Goal: Complete application form

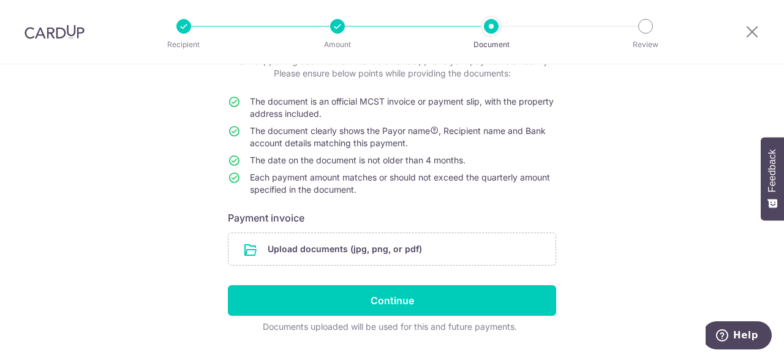
scroll to position [121, 0]
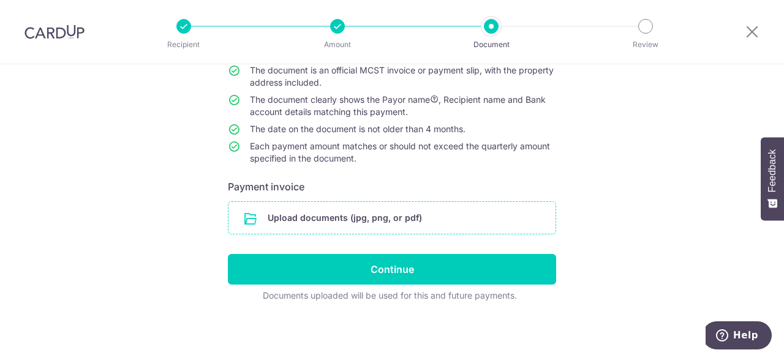
click at [354, 222] on input "file" at bounding box center [391, 218] width 327 height 32
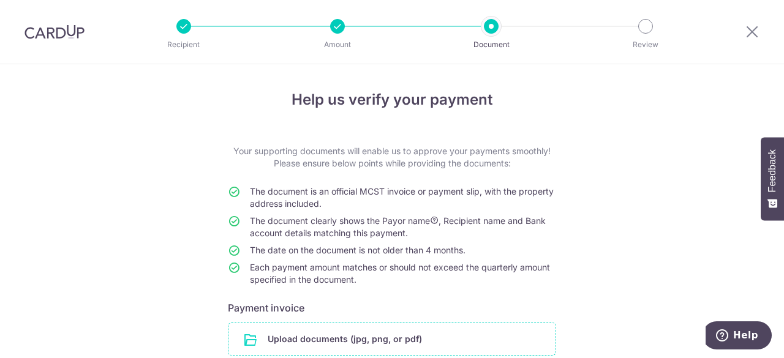
scroll to position [172, 0]
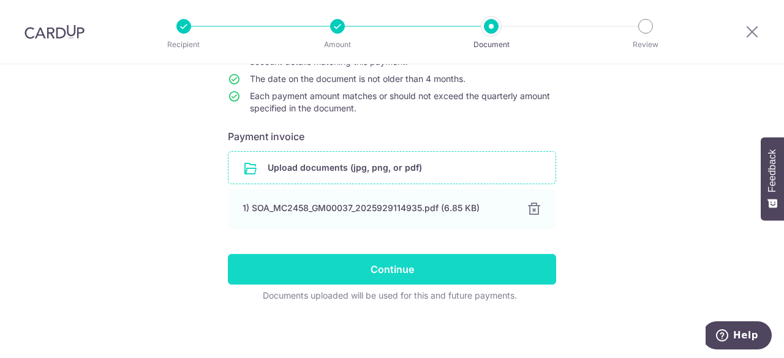
click at [395, 269] on input "Continue" at bounding box center [392, 269] width 328 height 31
